Goal: Task Accomplishment & Management: Manage account settings

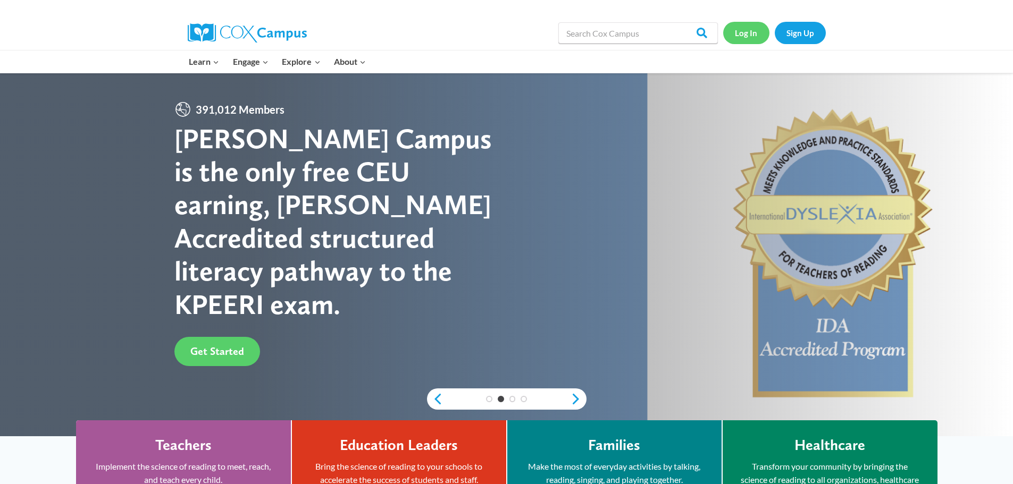
click at [745, 33] on link "Log In" at bounding box center [746, 33] width 46 height 22
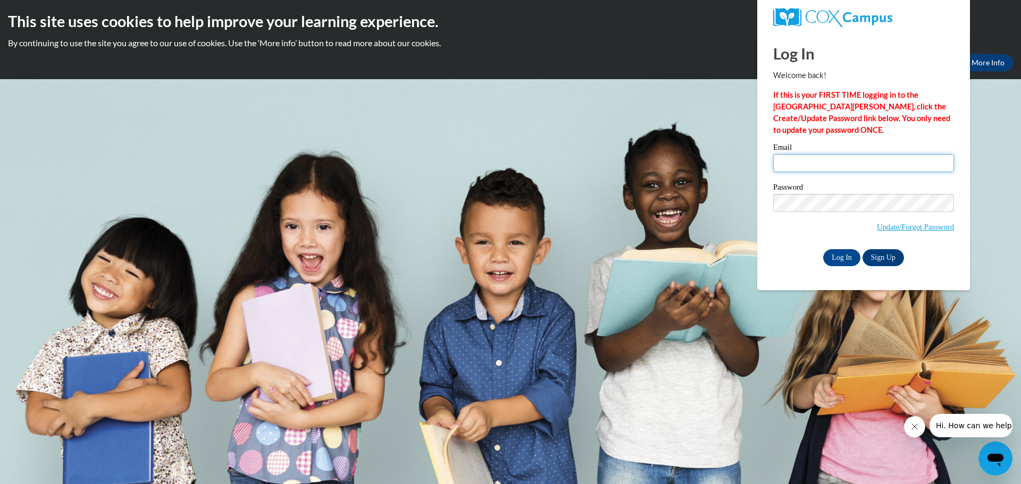
click at [816, 171] on input "Email" at bounding box center [863, 163] width 181 height 18
drag, startPoint x: 815, startPoint y: 163, endPoint x: 956, endPoint y: 339, distance: 226.1
click at [956, 339] on body "This site uses cookies to help improve your learning experience. By continuing …" at bounding box center [510, 242] width 1021 height 484
click at [1020, 456] on html "This site uses cookies to help improve your learning experience. By continuing …" at bounding box center [510, 242] width 1021 height 484
